Goal: Check status: Check status

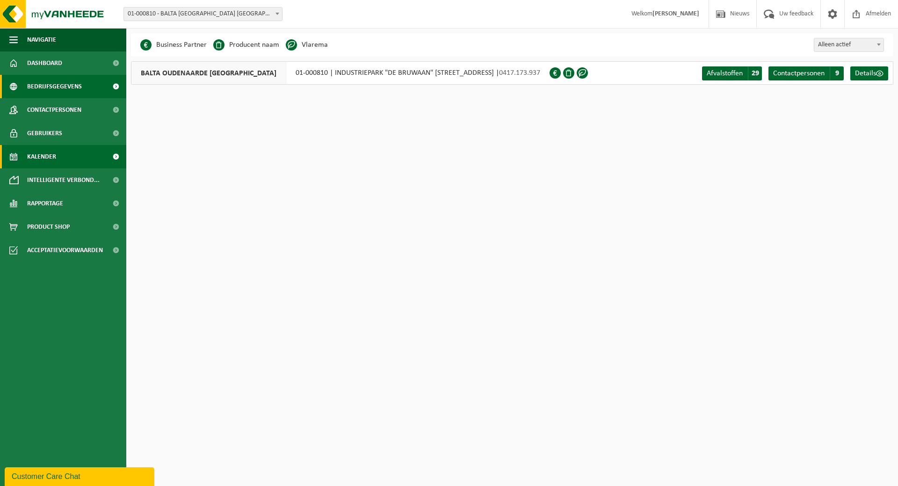
click at [22, 154] on link "Kalender" at bounding box center [63, 156] width 126 height 23
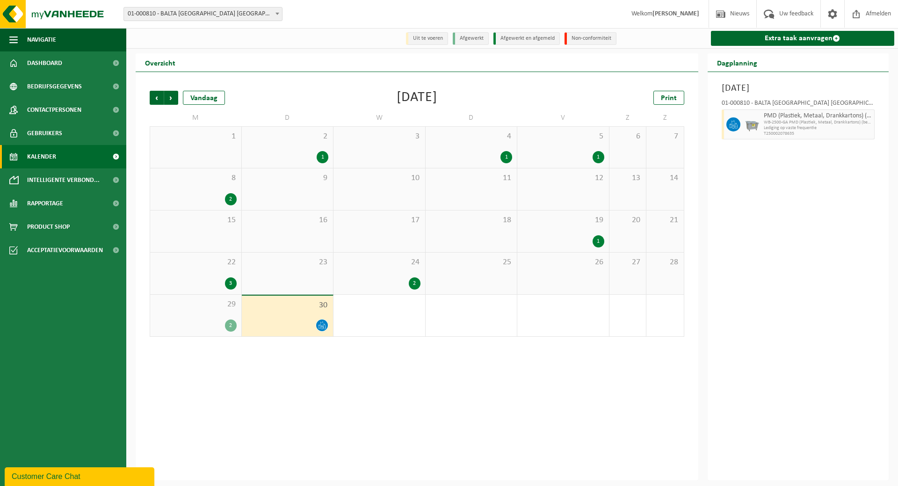
click at [306, 141] on span "2" at bounding box center [287, 136] width 82 height 10
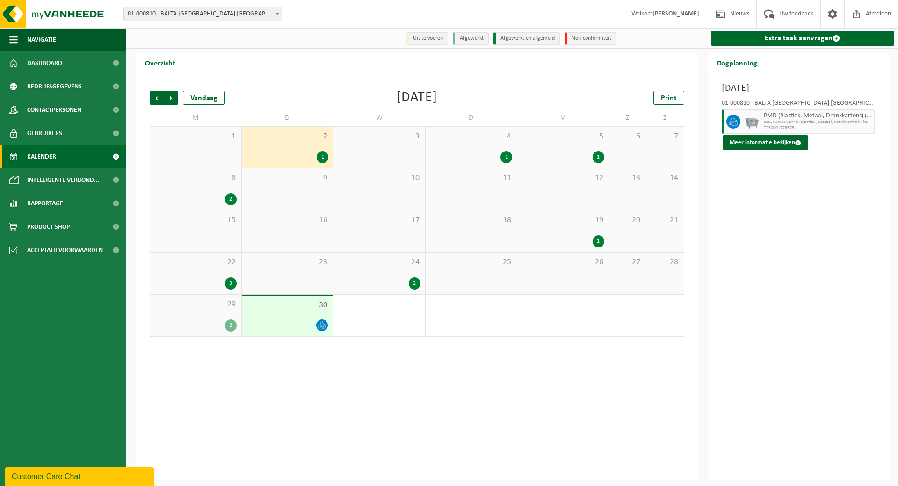
click at [465, 148] on div "4 1" at bounding box center [471, 147] width 92 height 41
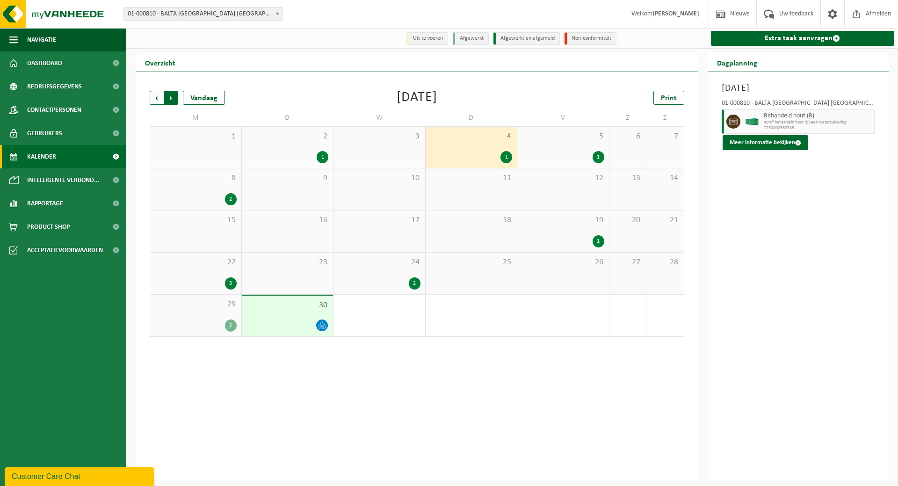
click at [151, 100] on span "Vorige" at bounding box center [157, 98] width 14 height 14
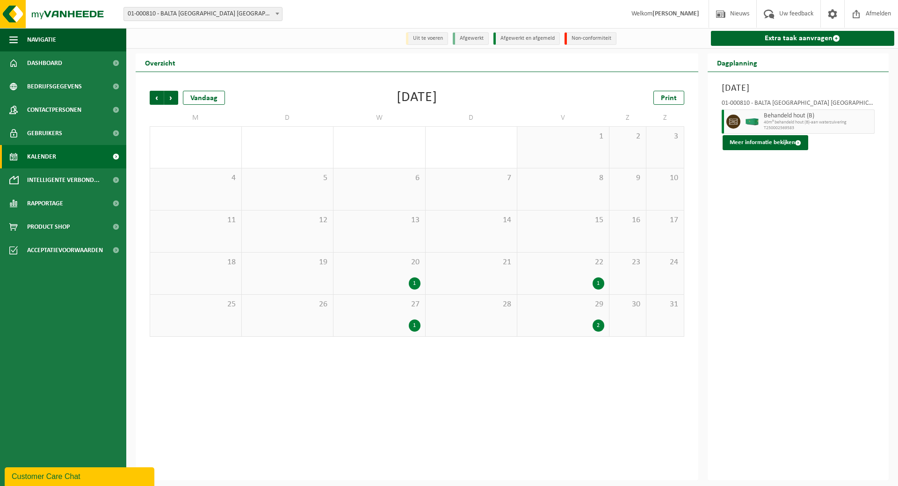
click at [388, 273] on div "20 1" at bounding box center [379, 273] width 92 height 42
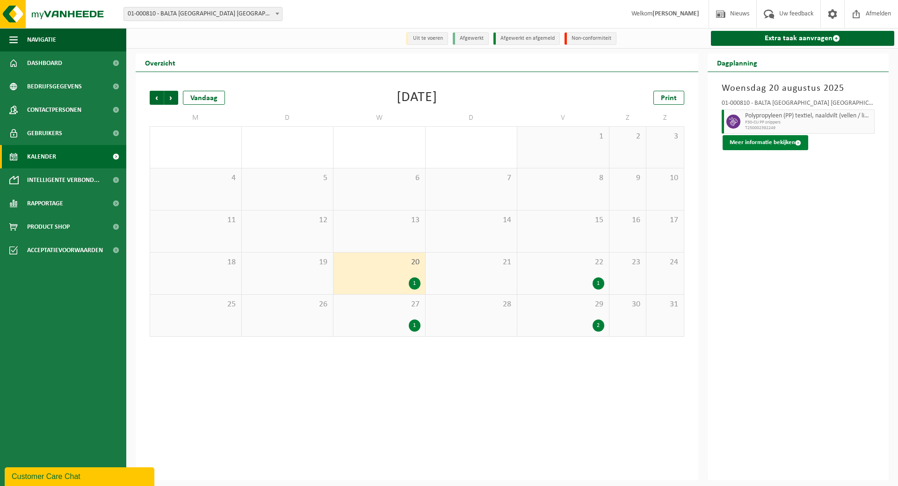
click at [765, 145] on button "Meer informatie bekijken" at bounding box center [765, 142] width 86 height 15
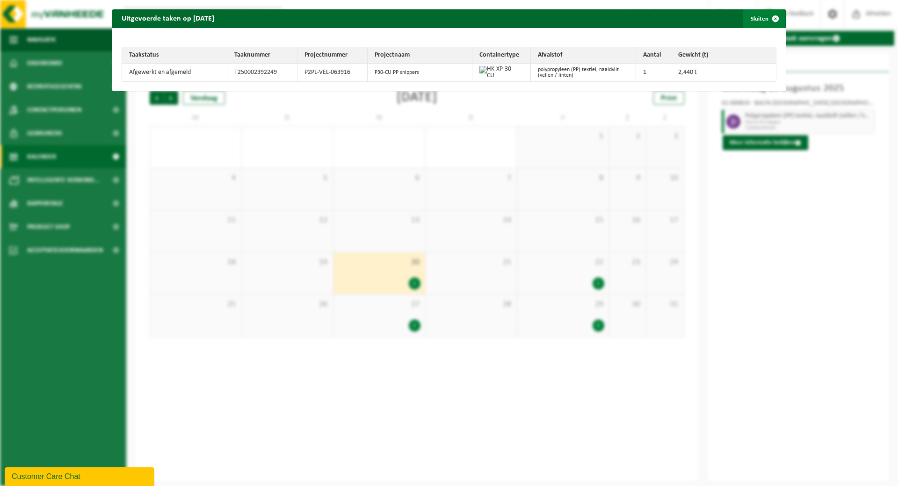
click at [766, 23] on span "button" at bounding box center [775, 18] width 19 height 19
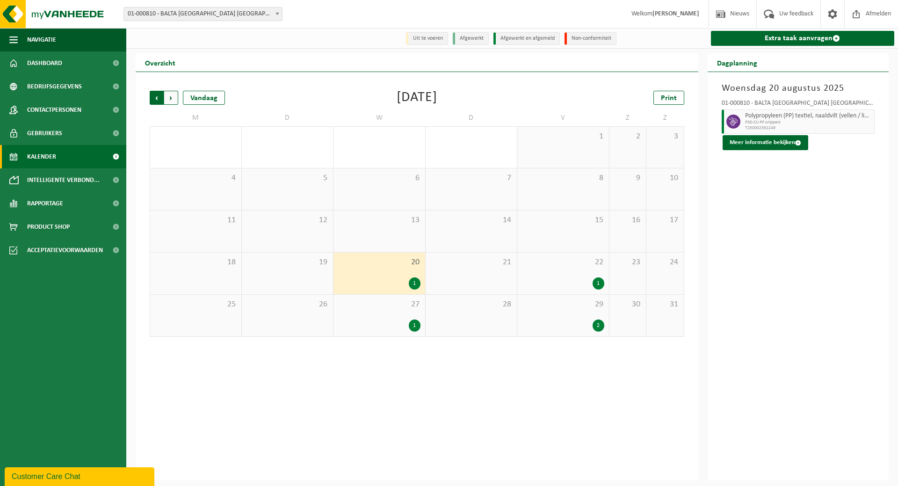
click at [169, 96] on span "Volgende" at bounding box center [171, 98] width 14 height 14
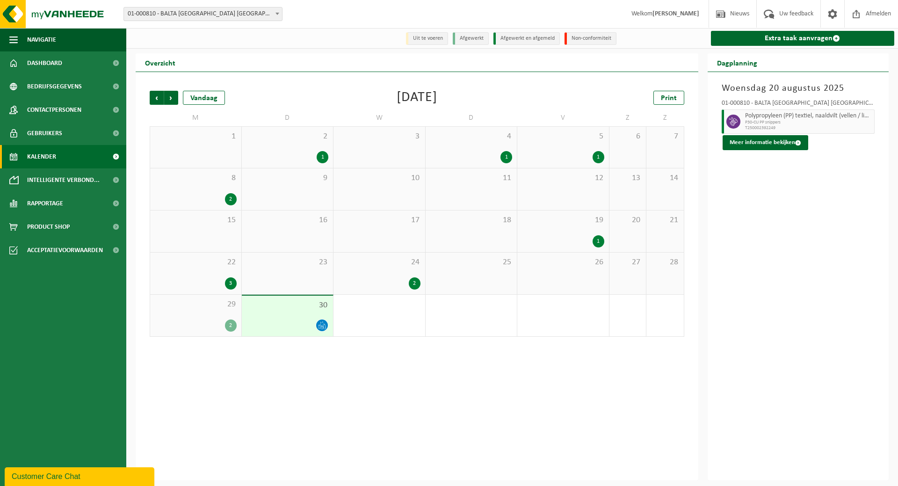
click at [482, 138] on span "4" at bounding box center [471, 136] width 82 height 10
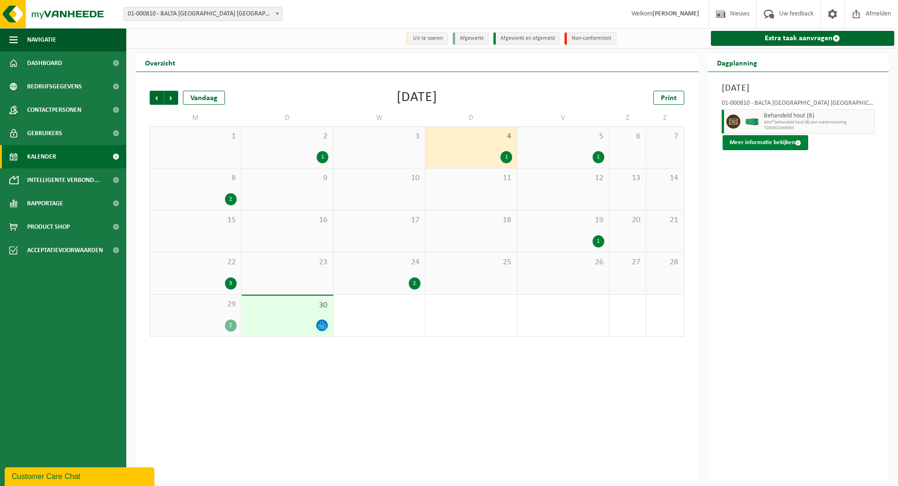
click at [766, 144] on button "Meer informatie bekijken" at bounding box center [765, 142] width 86 height 15
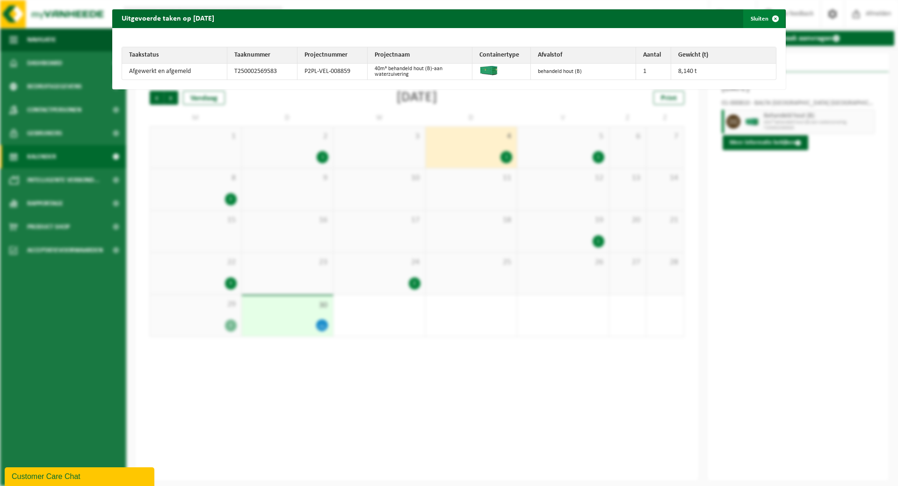
click at [766, 15] on span "button" at bounding box center [775, 18] width 19 height 19
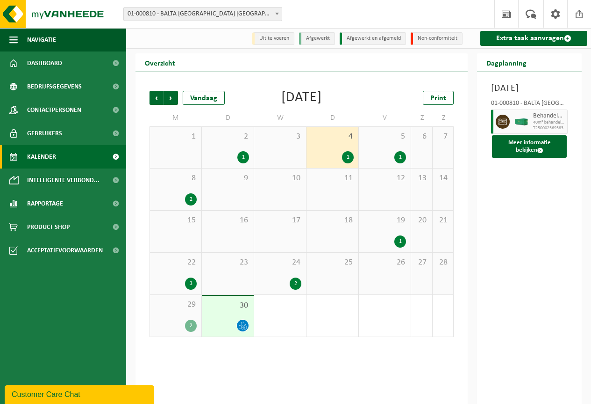
click at [182, 273] on div "22 3" at bounding box center [175, 273] width 51 height 42
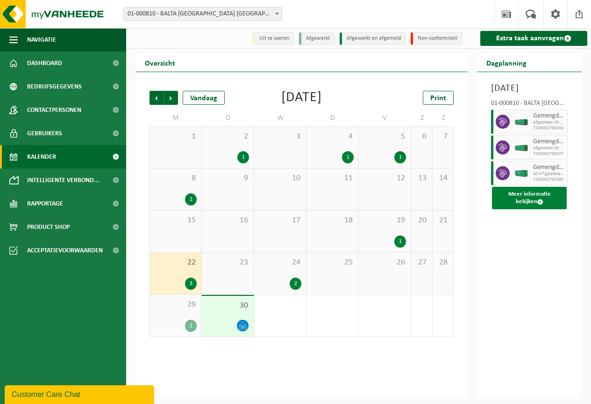
click at [525, 209] on button "Meer informatie bekijken" at bounding box center [529, 198] width 75 height 22
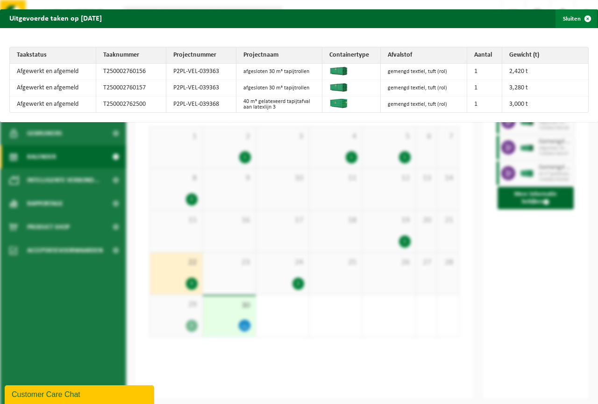
click at [579, 15] on span "button" at bounding box center [588, 18] width 19 height 19
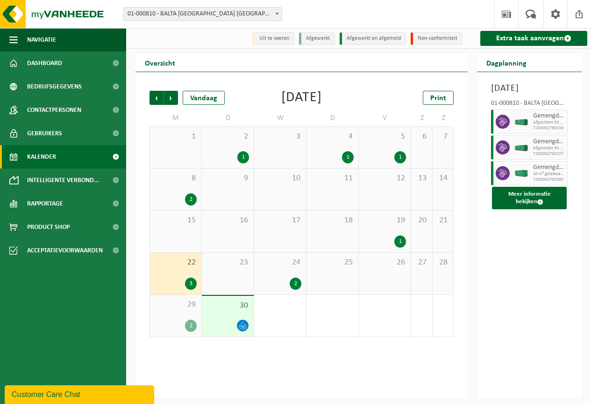
click at [281, 272] on div "24 2" at bounding box center [280, 273] width 52 height 42
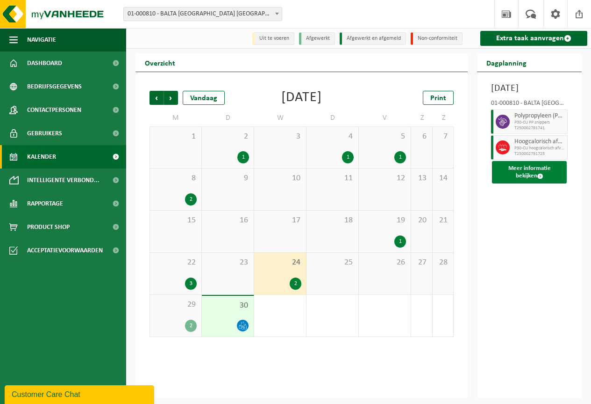
click at [508, 183] on button "Meer informatie bekijken" at bounding box center [529, 172] width 75 height 22
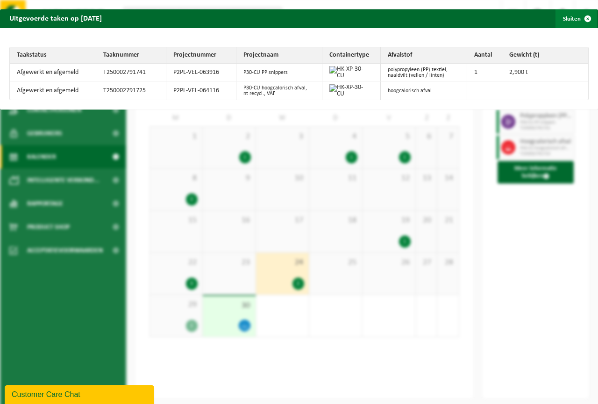
click at [579, 19] on span "button" at bounding box center [588, 18] width 19 height 19
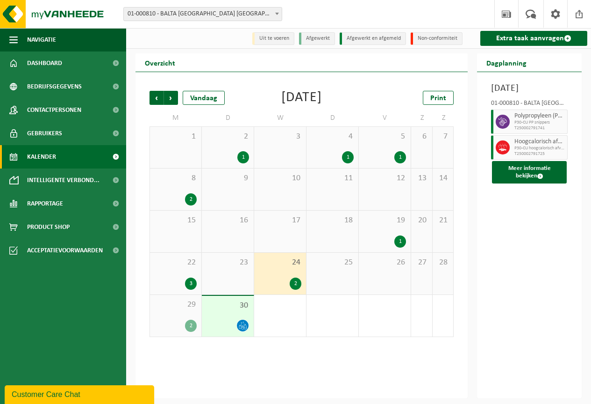
click at [188, 320] on div "2" at bounding box center [176, 325] width 42 height 12
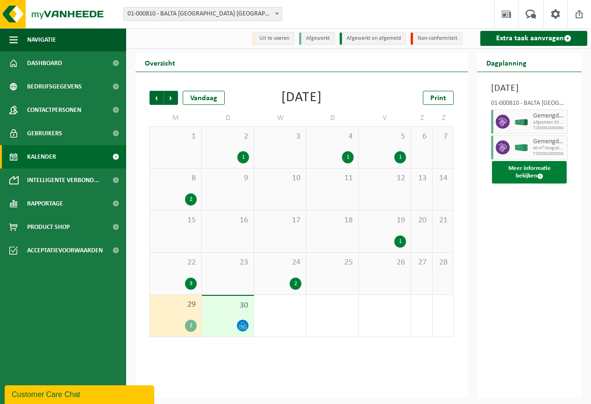
click at [548, 183] on button "Meer informatie bekijken" at bounding box center [529, 172] width 75 height 22
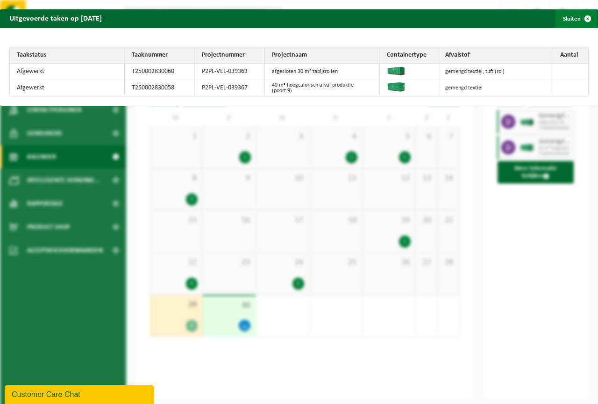
click at [570, 18] on button "Sluiten" at bounding box center [577, 18] width 42 height 19
